Goal: Check status: Check status

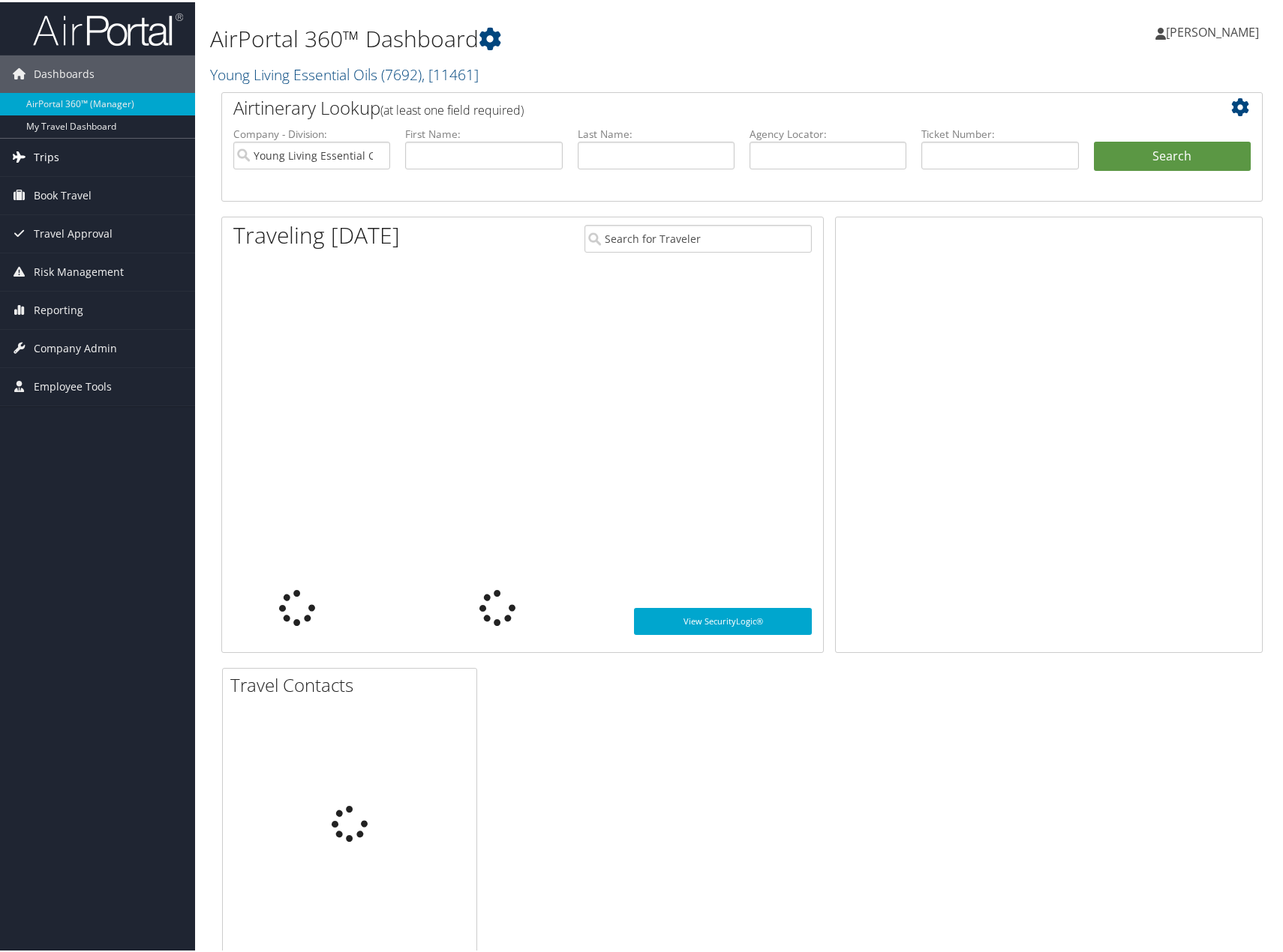
click at [39, 158] on span "Trips" at bounding box center [47, 155] width 25 height 37
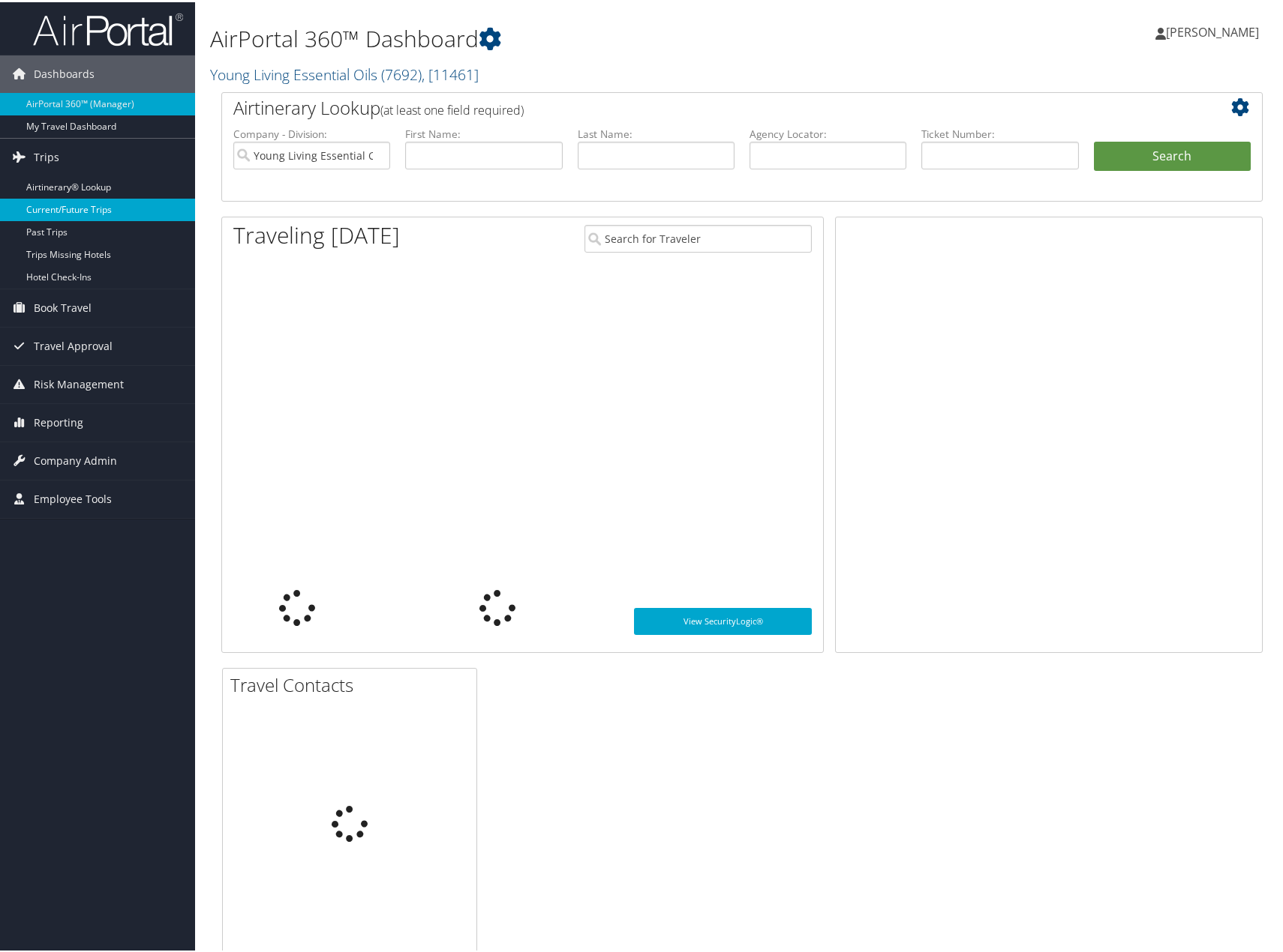
click at [72, 206] on link "Current/Future Trips" at bounding box center [98, 208] width 195 height 22
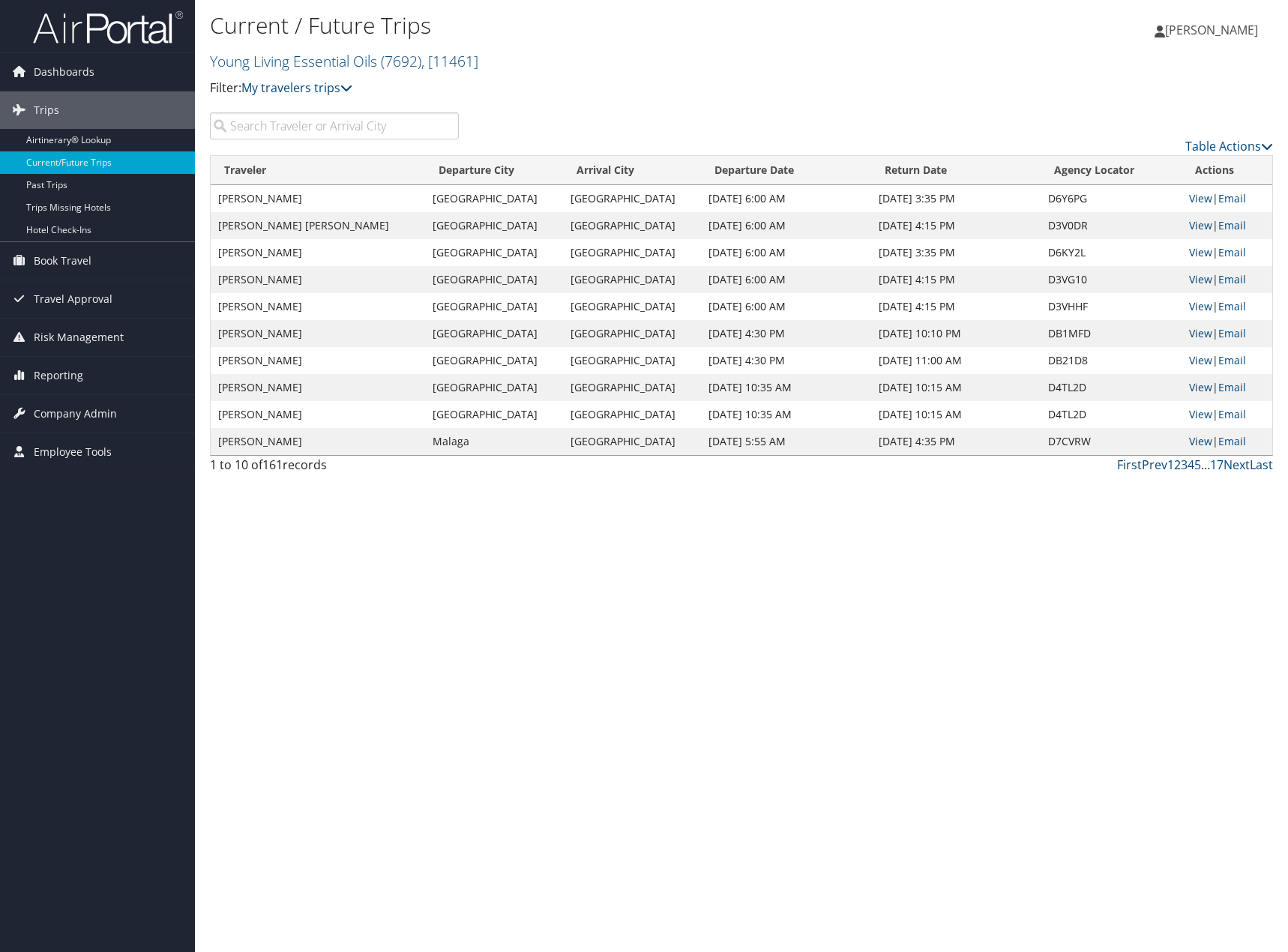
click at [555, 674] on div "Current / Future Trips Young Living Essential Oils ( 7692 ) , [ 11461 ] Young L…" at bounding box center [741, 476] width 1093 height 952
click at [1244, 145] on link "Table Actions" at bounding box center [1229, 146] width 88 height 17
click at [1132, 162] on link "Download Report" at bounding box center [1168, 170] width 197 height 25
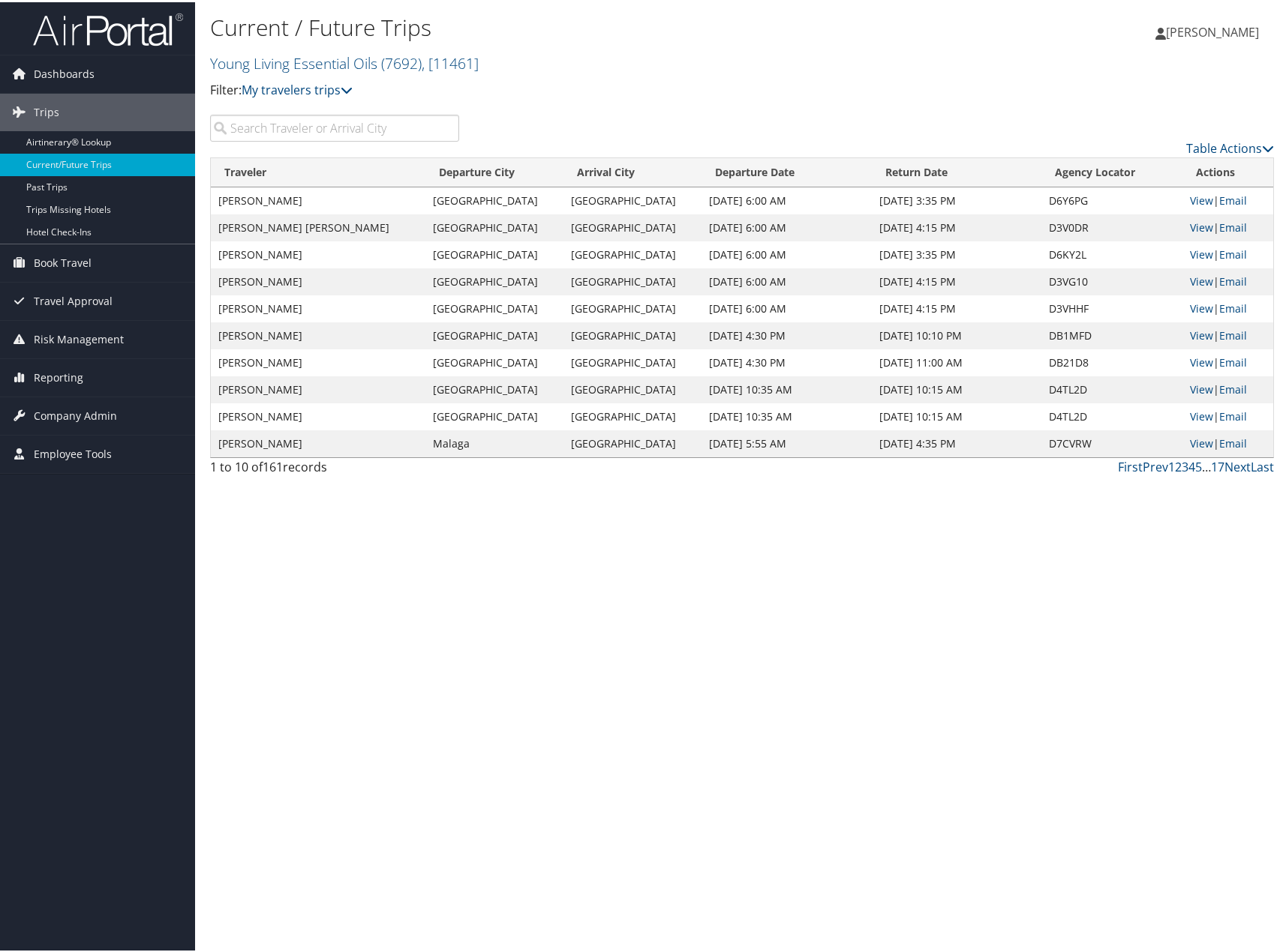
click at [411, 492] on div "Current / Future Trips Young Living Essential Oils ( 7692 ) , [ 11461 ] Young L…" at bounding box center [741, 476] width 1093 height 952
click at [323, 126] on input "search" at bounding box center [335, 126] width 249 height 27
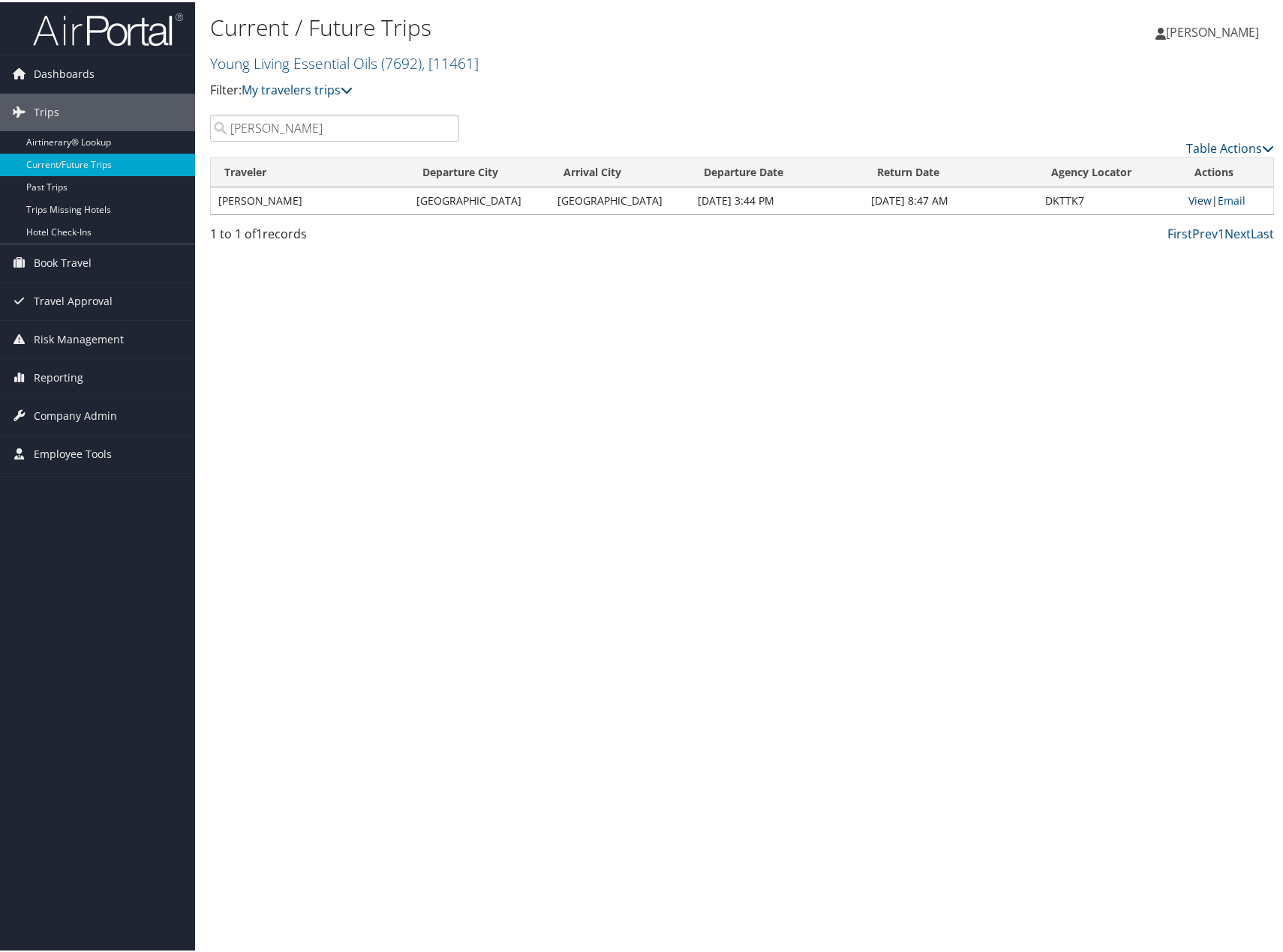
click at [1189, 196] on link "View" at bounding box center [1200, 198] width 23 height 14
click at [309, 136] on input "samantha" at bounding box center [335, 126] width 249 height 27
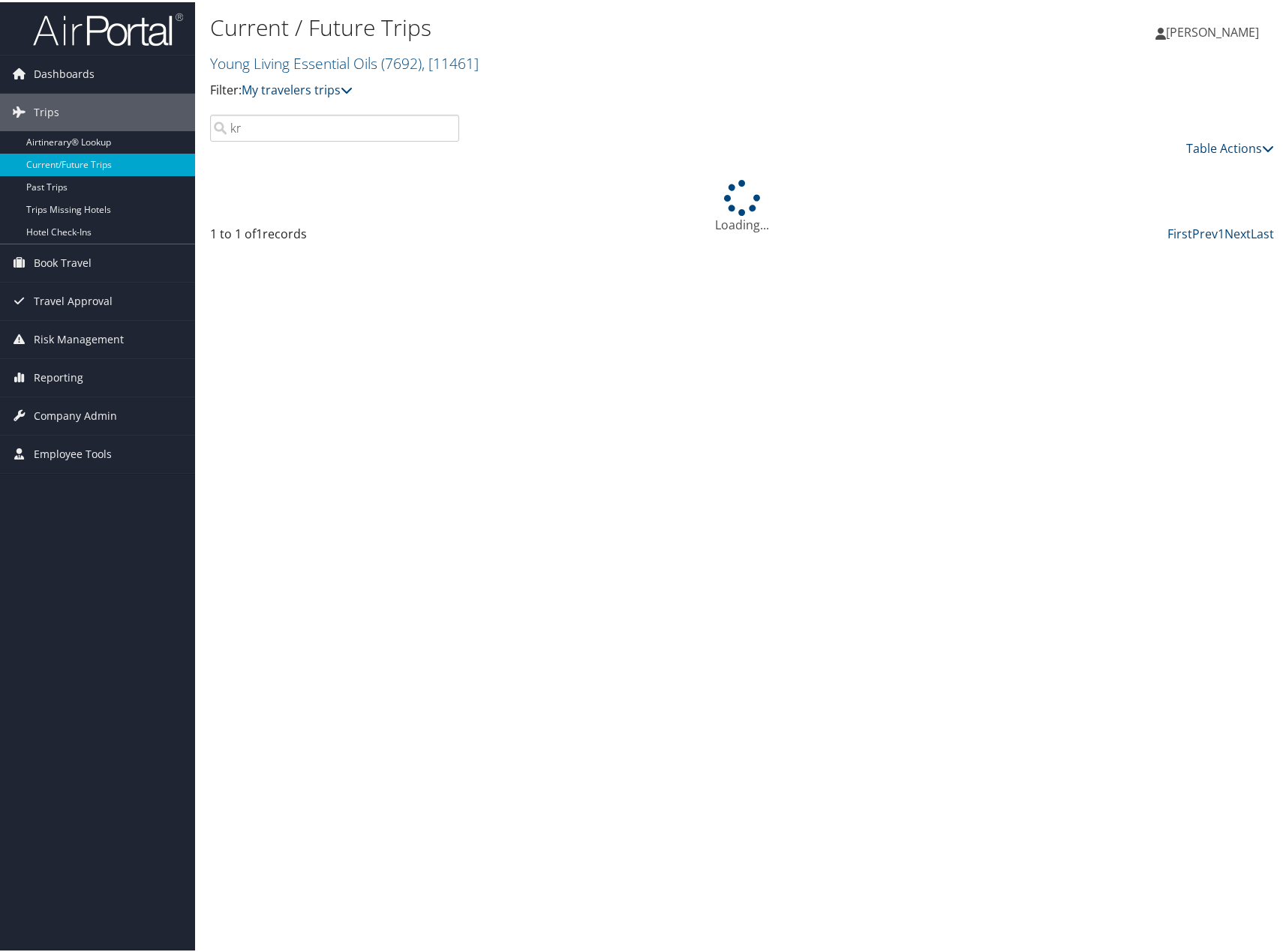
type input "kry"
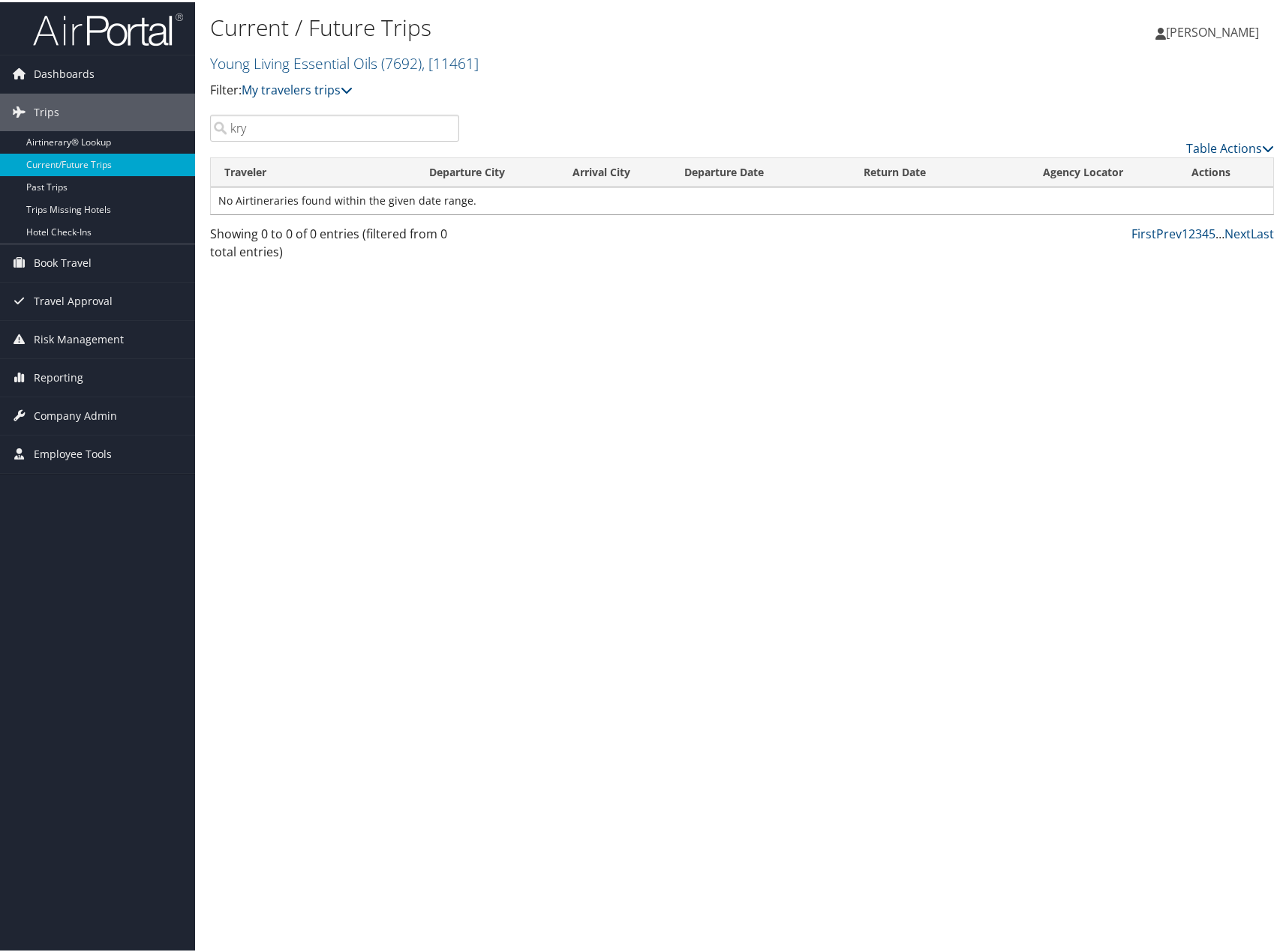
click at [325, 120] on input "kry" at bounding box center [335, 126] width 249 height 27
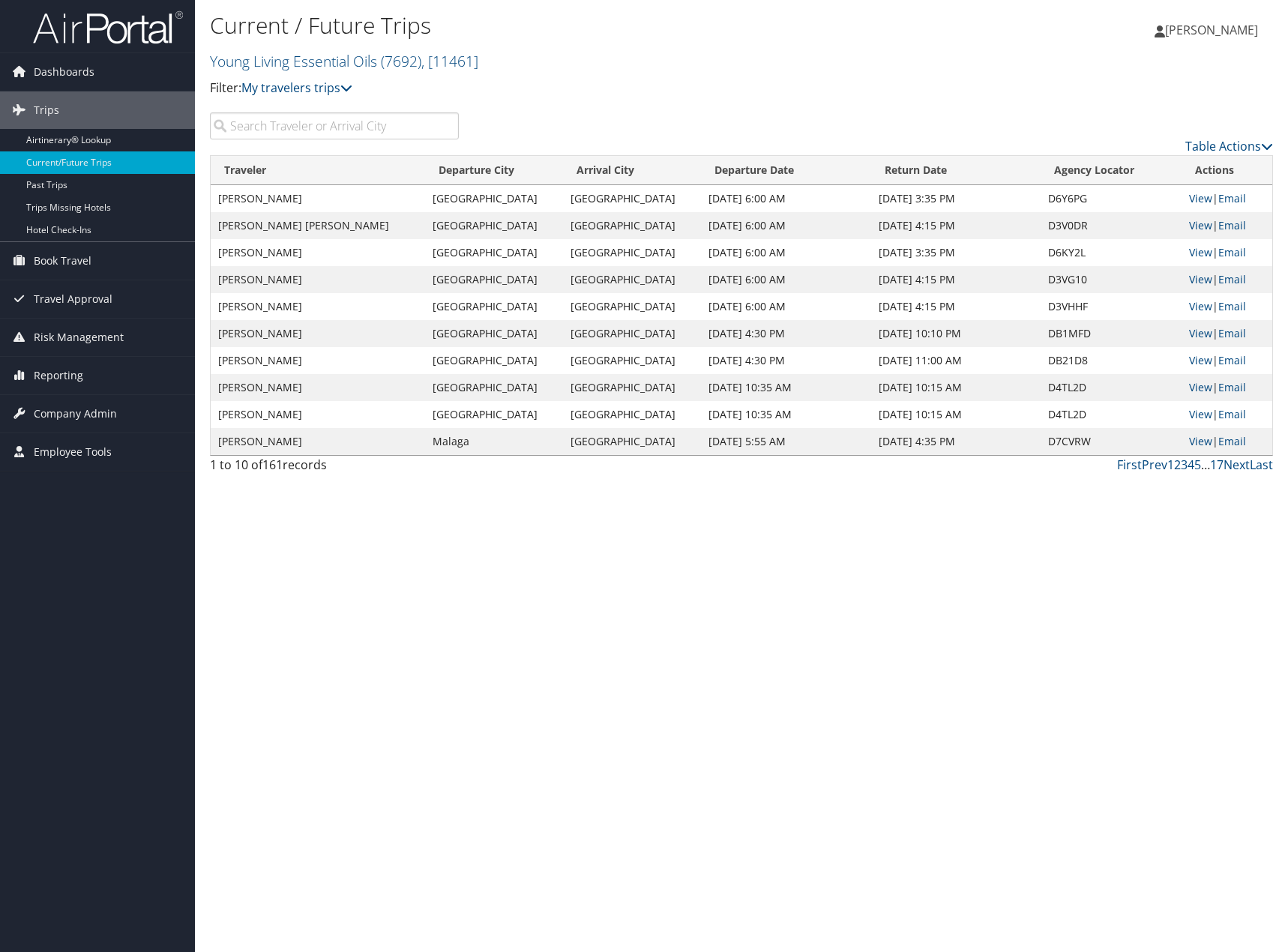
click at [354, 122] on input "search" at bounding box center [334, 126] width 249 height 27
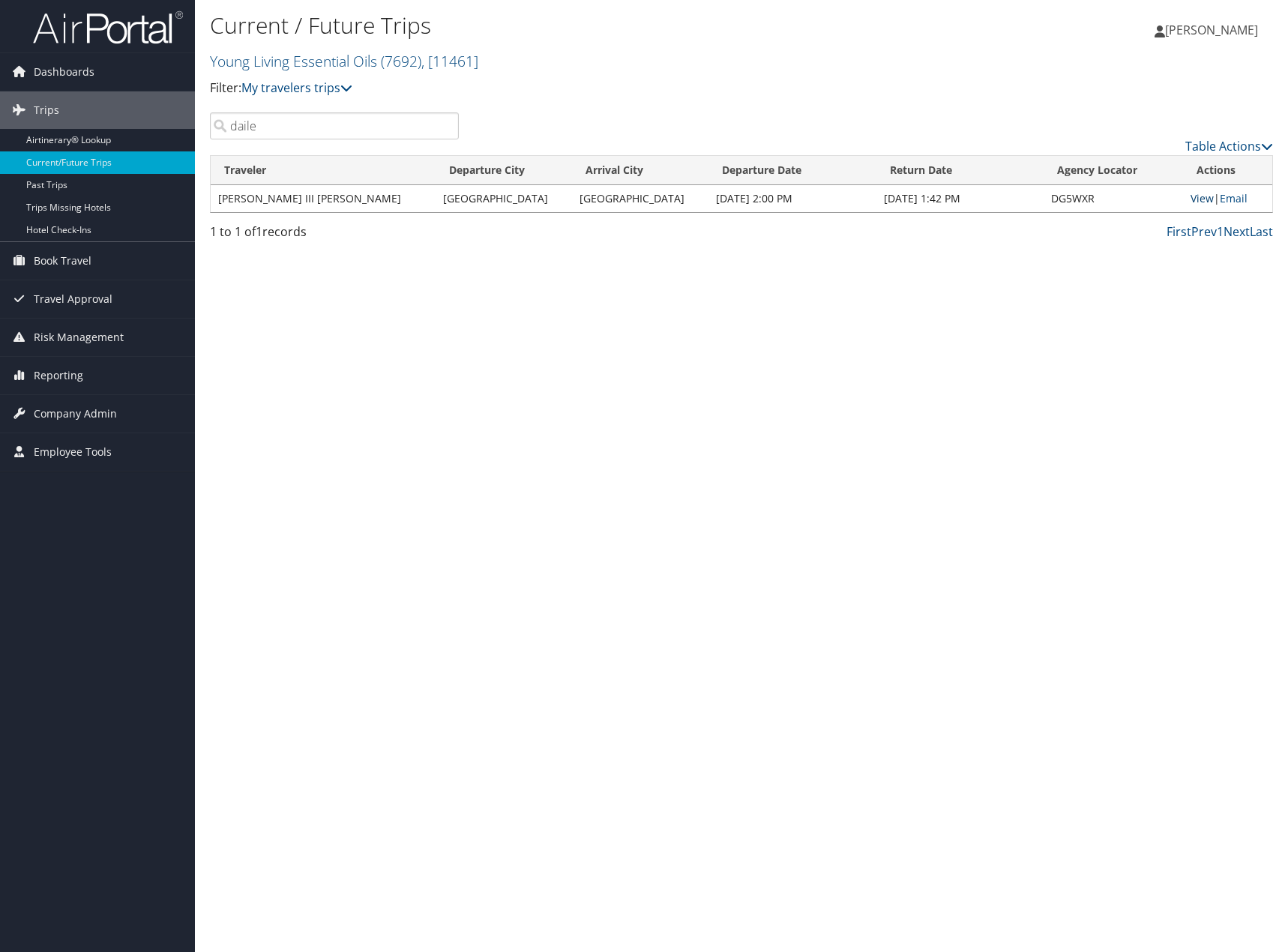
type input "daile"
click at [1192, 202] on link "View" at bounding box center [1202, 198] width 23 height 14
click at [1111, 484] on div "Current / Future Trips Young Living Essential Oils ( 7692 ) , [ 11461 ] Young L…" at bounding box center [741, 476] width 1093 height 952
click at [286, 132] on input "daile" at bounding box center [334, 126] width 249 height 27
